Goal: Transaction & Acquisition: Purchase product/service

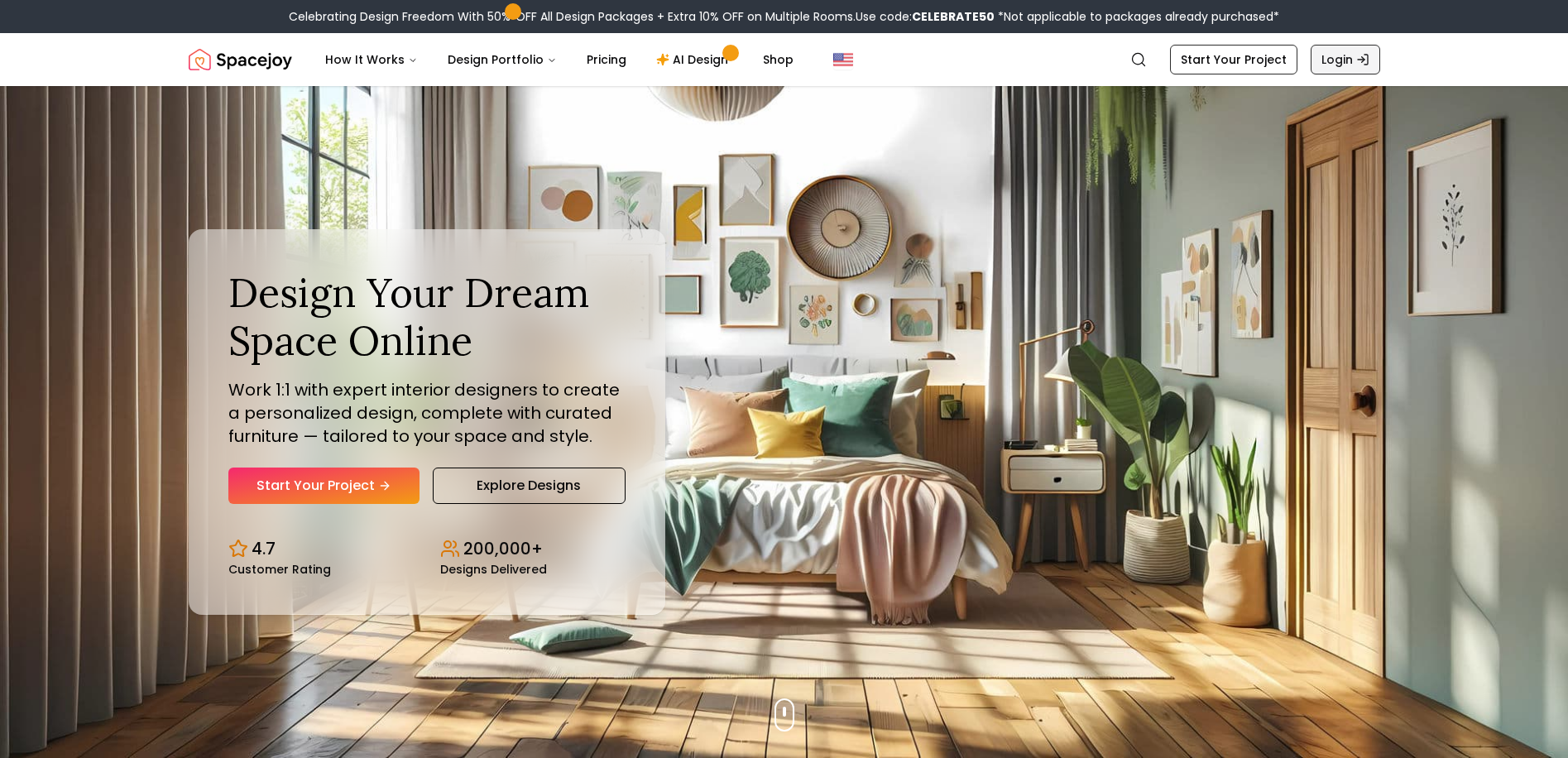
click at [1333, 57] on link "Login" at bounding box center [1346, 59] width 70 height 29
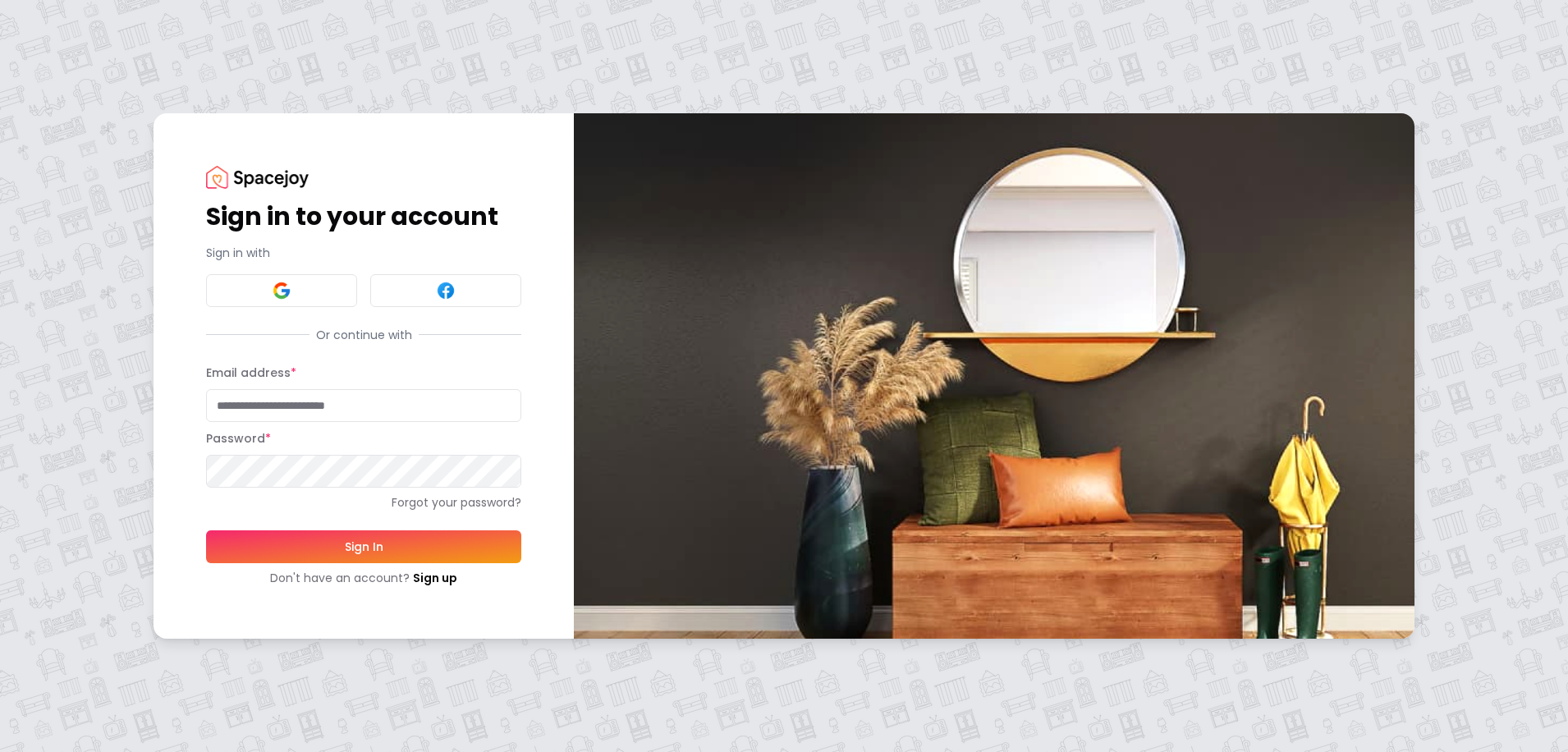
click at [301, 409] on input "Email address *" at bounding box center [364, 405] width 315 height 33
type input "**********"
click at [333, 546] on button "Sign In" at bounding box center [364, 546] width 315 height 33
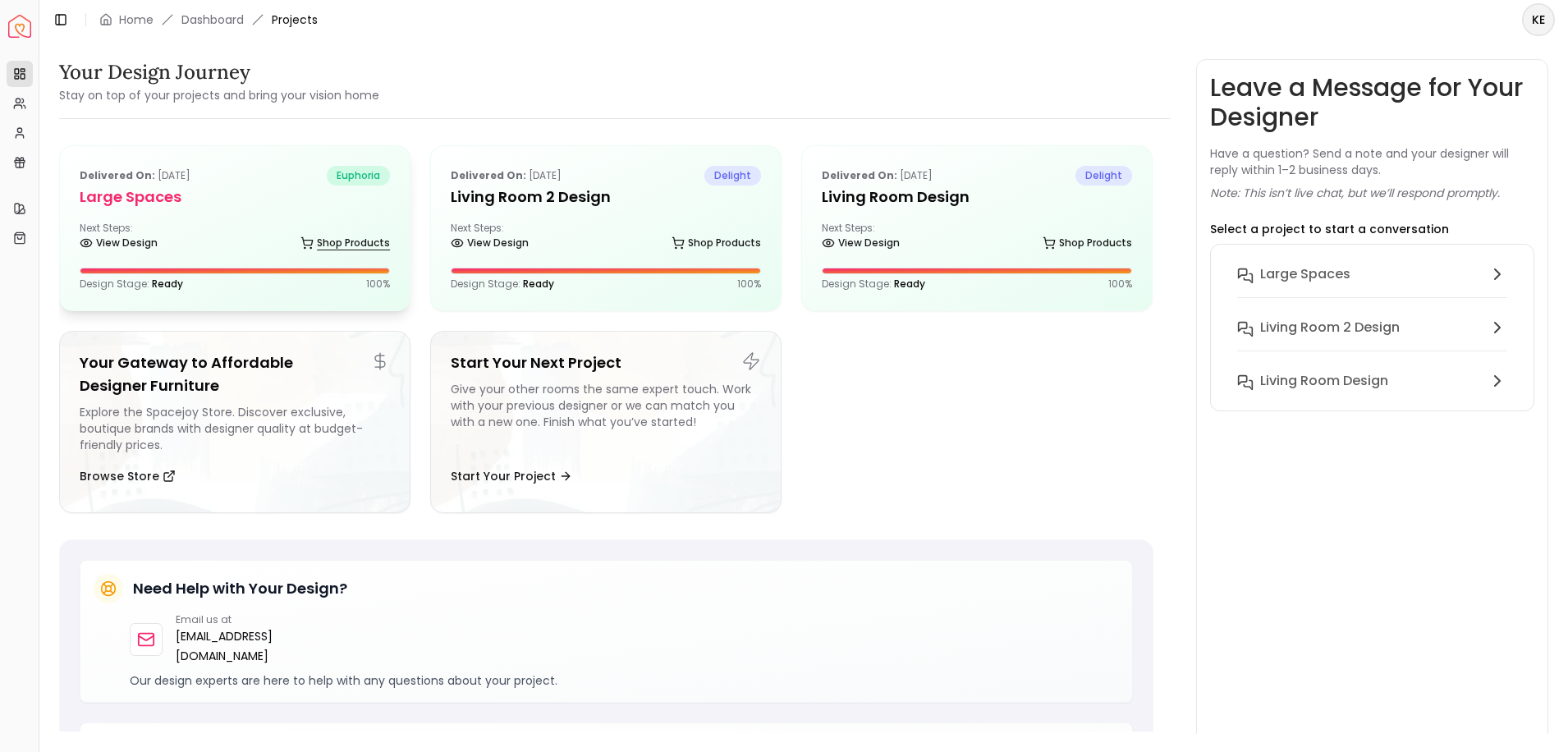
click at [316, 237] on link "Shop Products" at bounding box center [345, 243] width 89 height 23
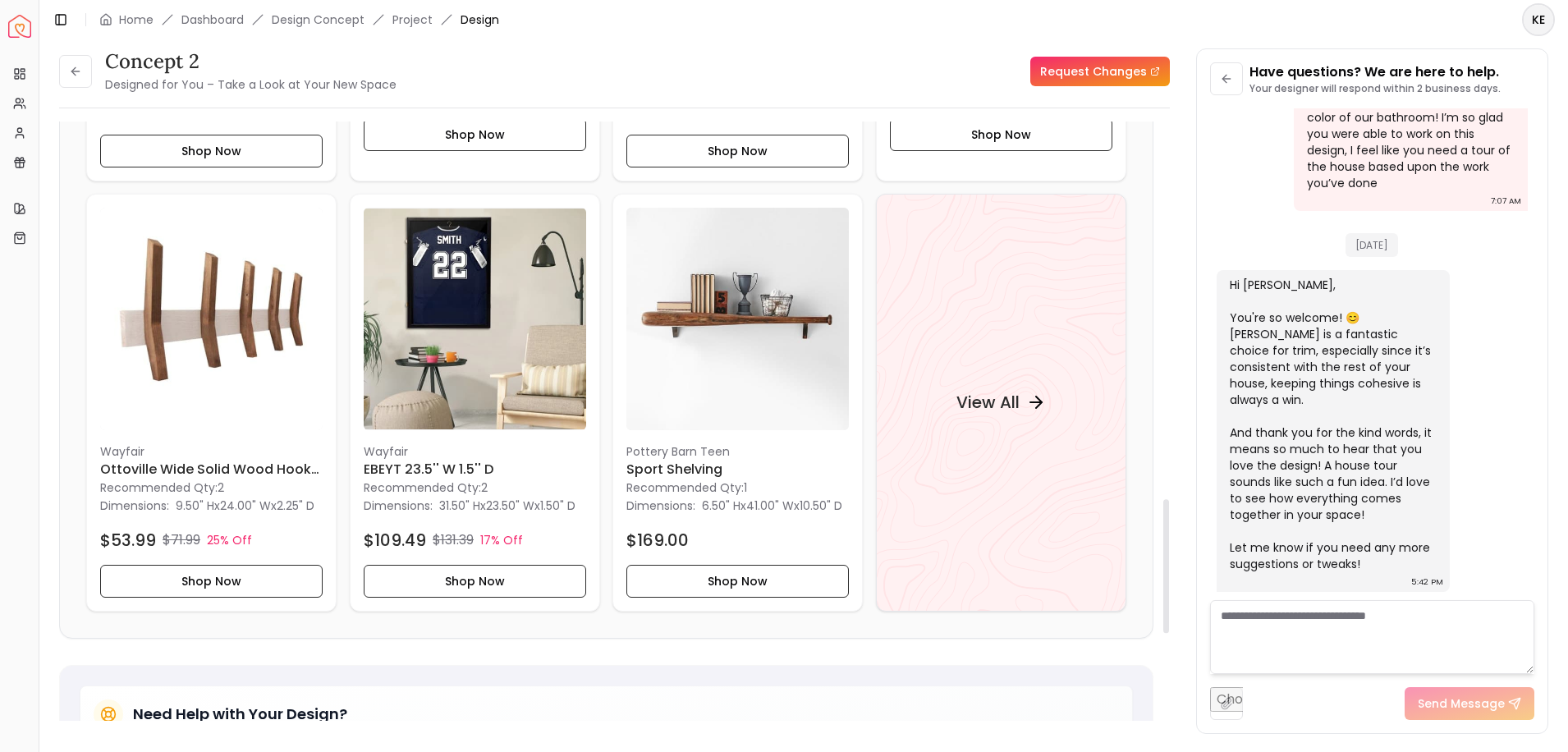
scroll to position [1698, 0]
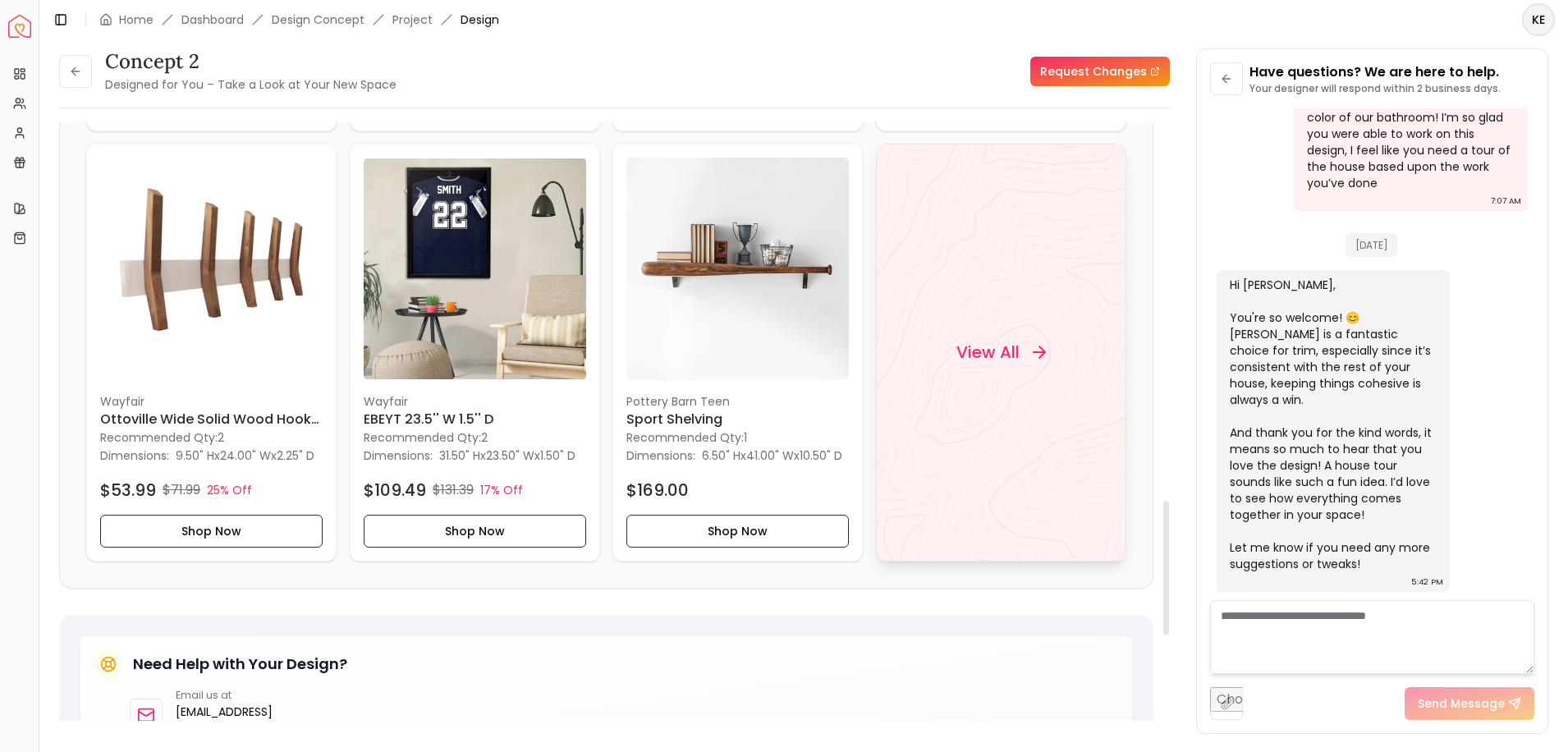
click at [1001, 358] on h4 "View All" at bounding box center [988, 353] width 64 height 23
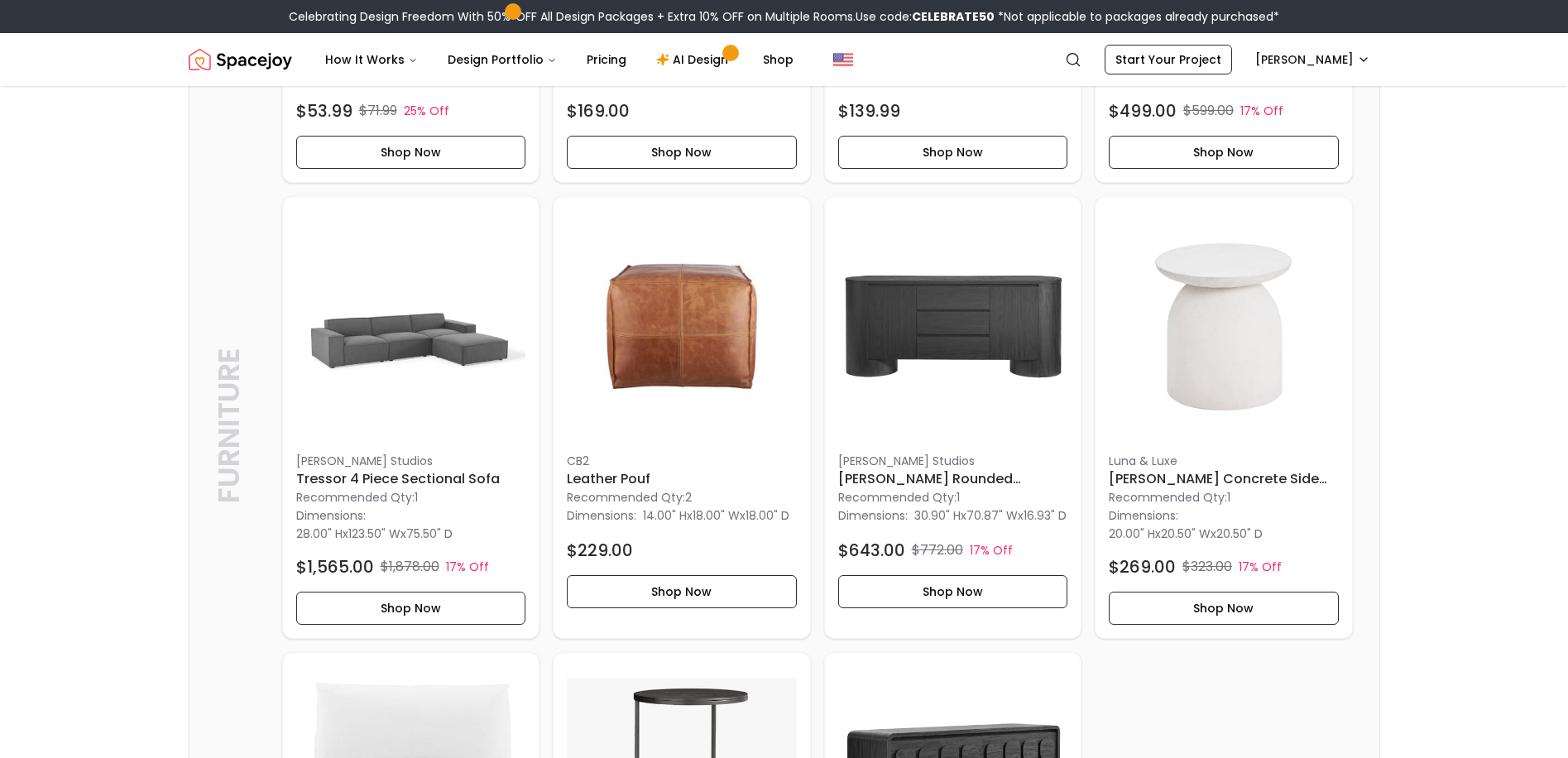
scroll to position [2730, 0]
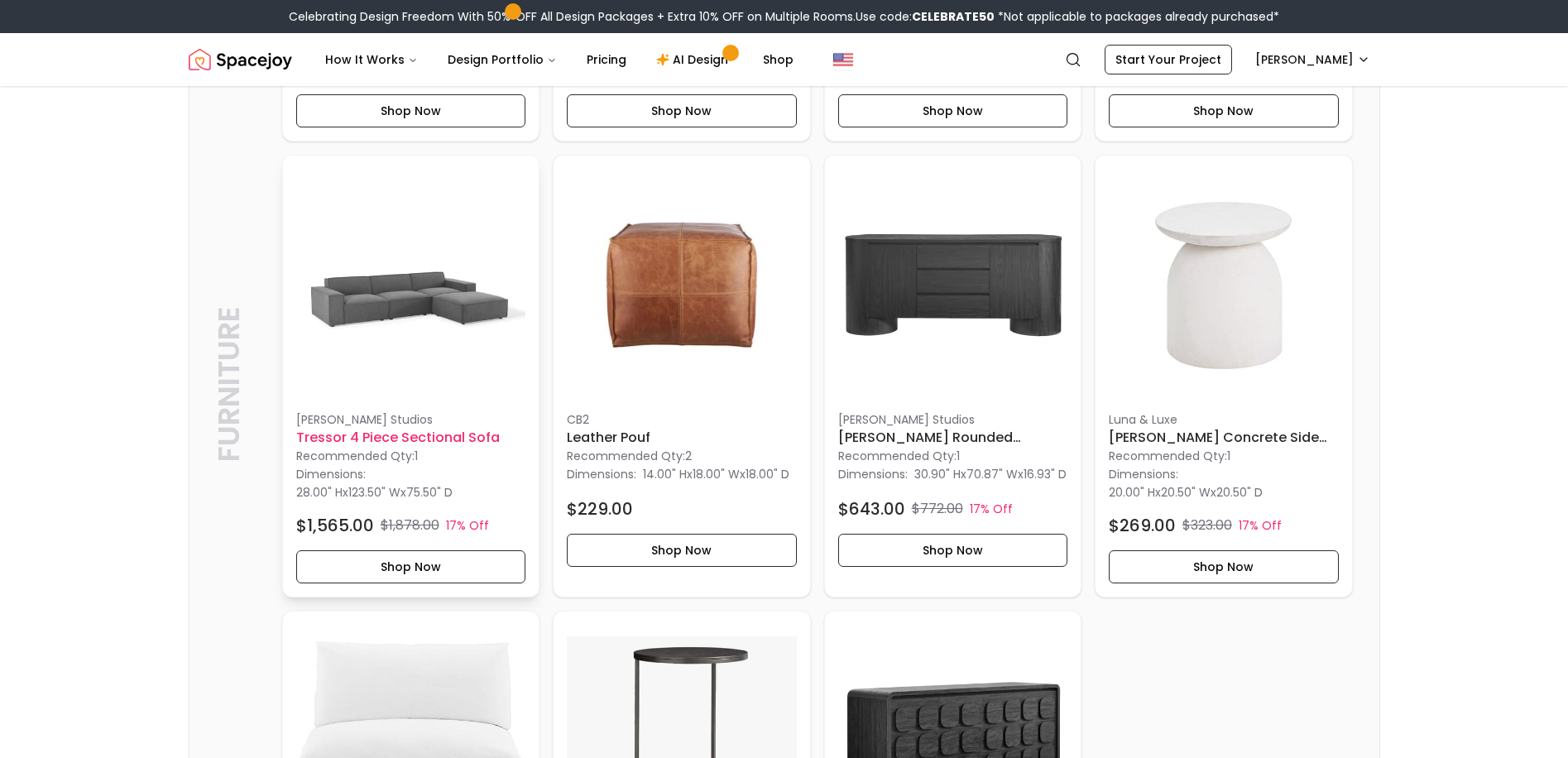
click at [428, 341] on img at bounding box center [411, 283] width 230 height 230
